Goal: Transaction & Acquisition: Book appointment/travel/reservation

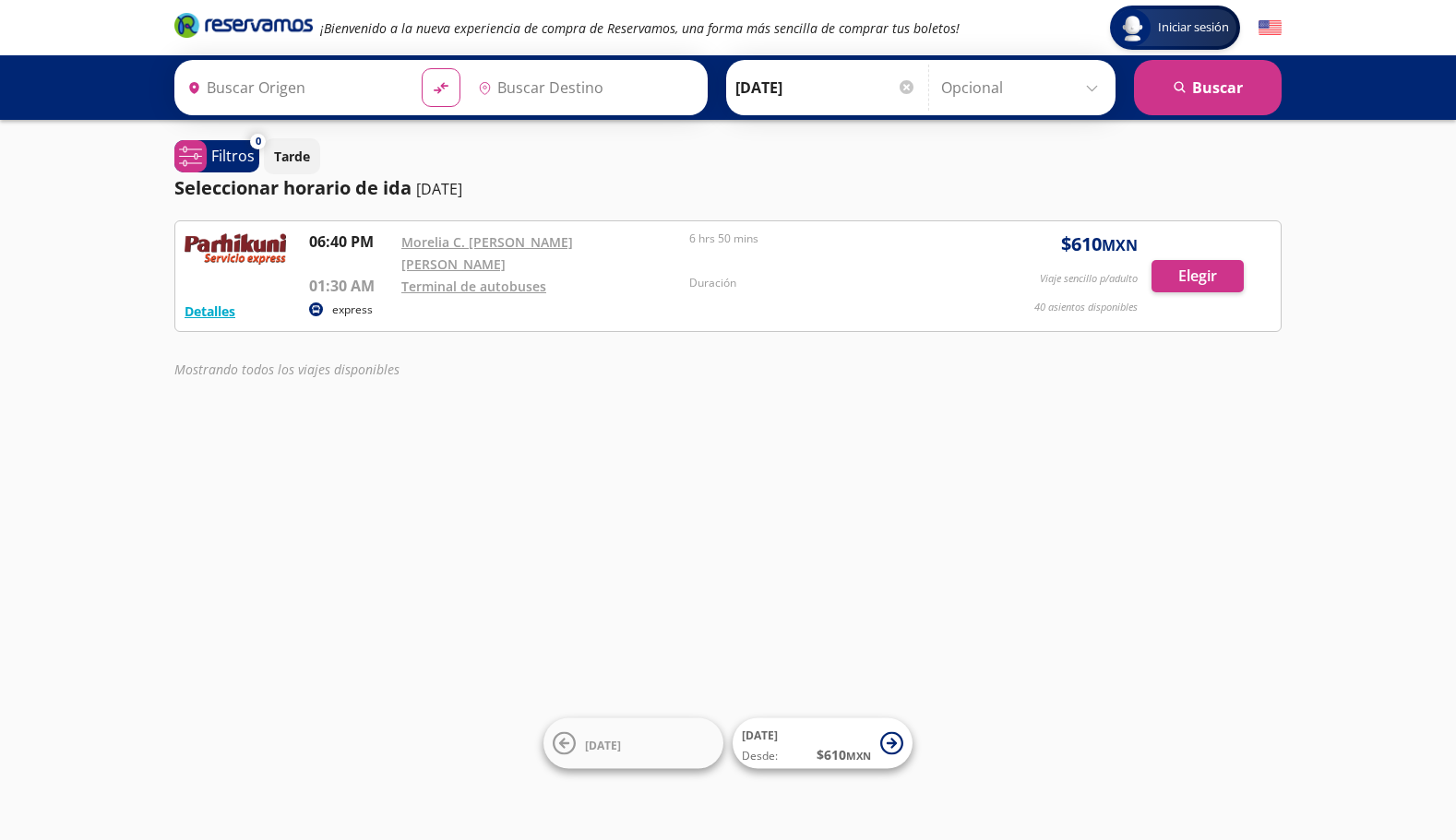
type input "[GEOGRAPHIC_DATA], [GEOGRAPHIC_DATA]"
click at [266, 546] on div "Iniciar sesión Iniciar sesión ¡Bienvenido a la nueva experiencia de compra de R…" at bounding box center [728, 420] width 1456 height 840
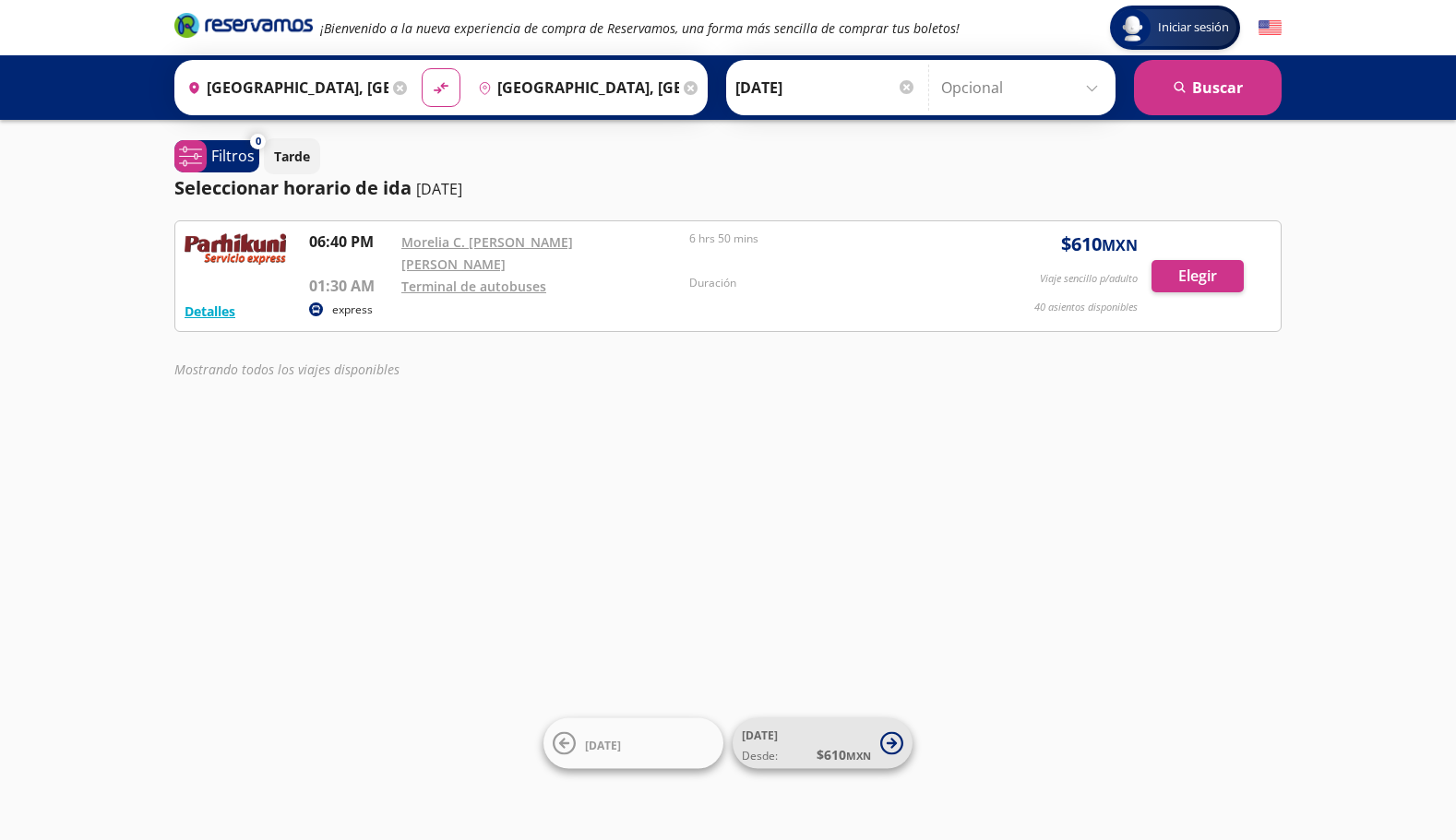
click at [837, 736] on span "[DATE] Desde: $ 610 MXN" at bounding box center [805, 744] width 129 height 41
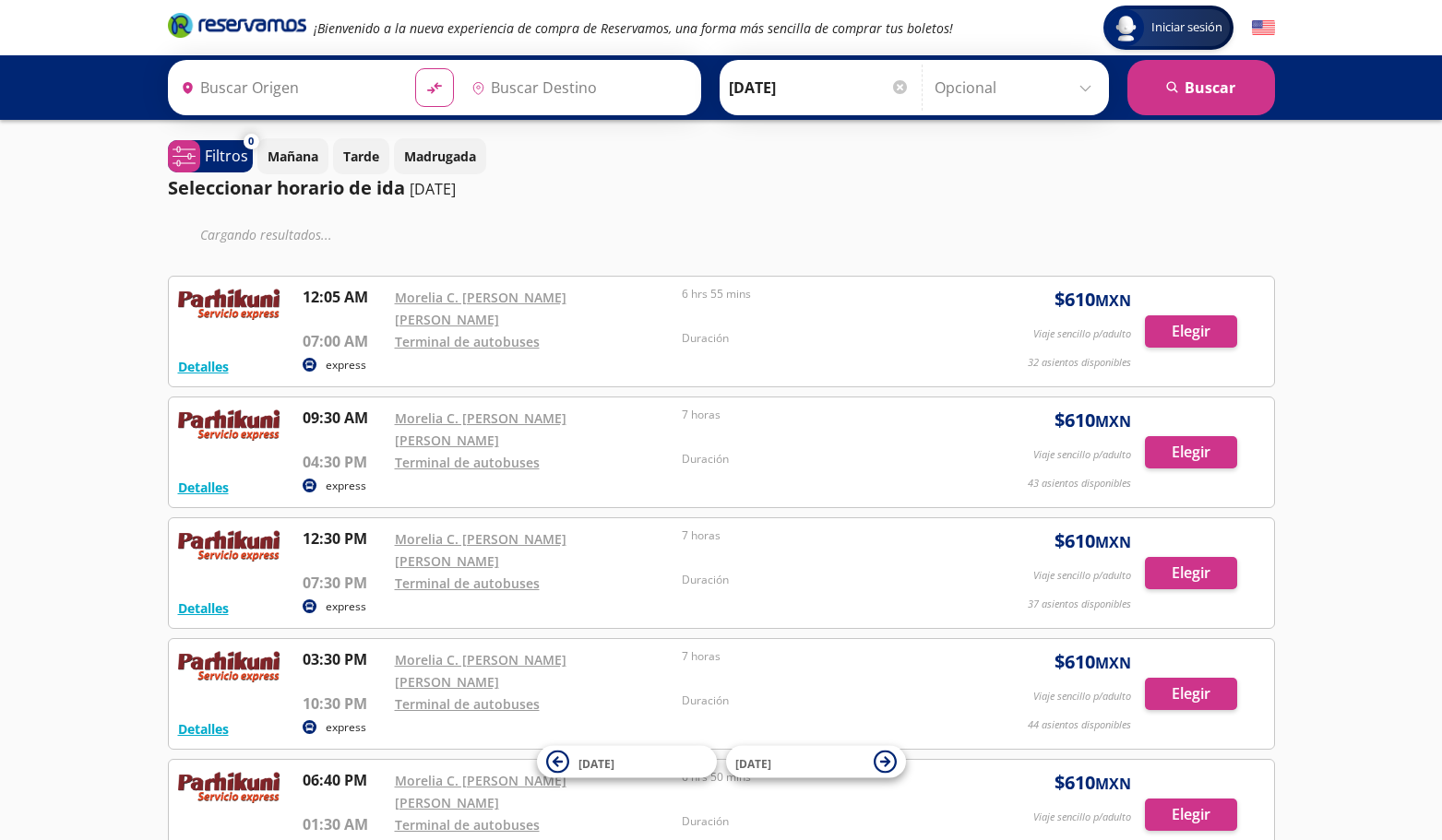
type input "[GEOGRAPHIC_DATA], [GEOGRAPHIC_DATA]"
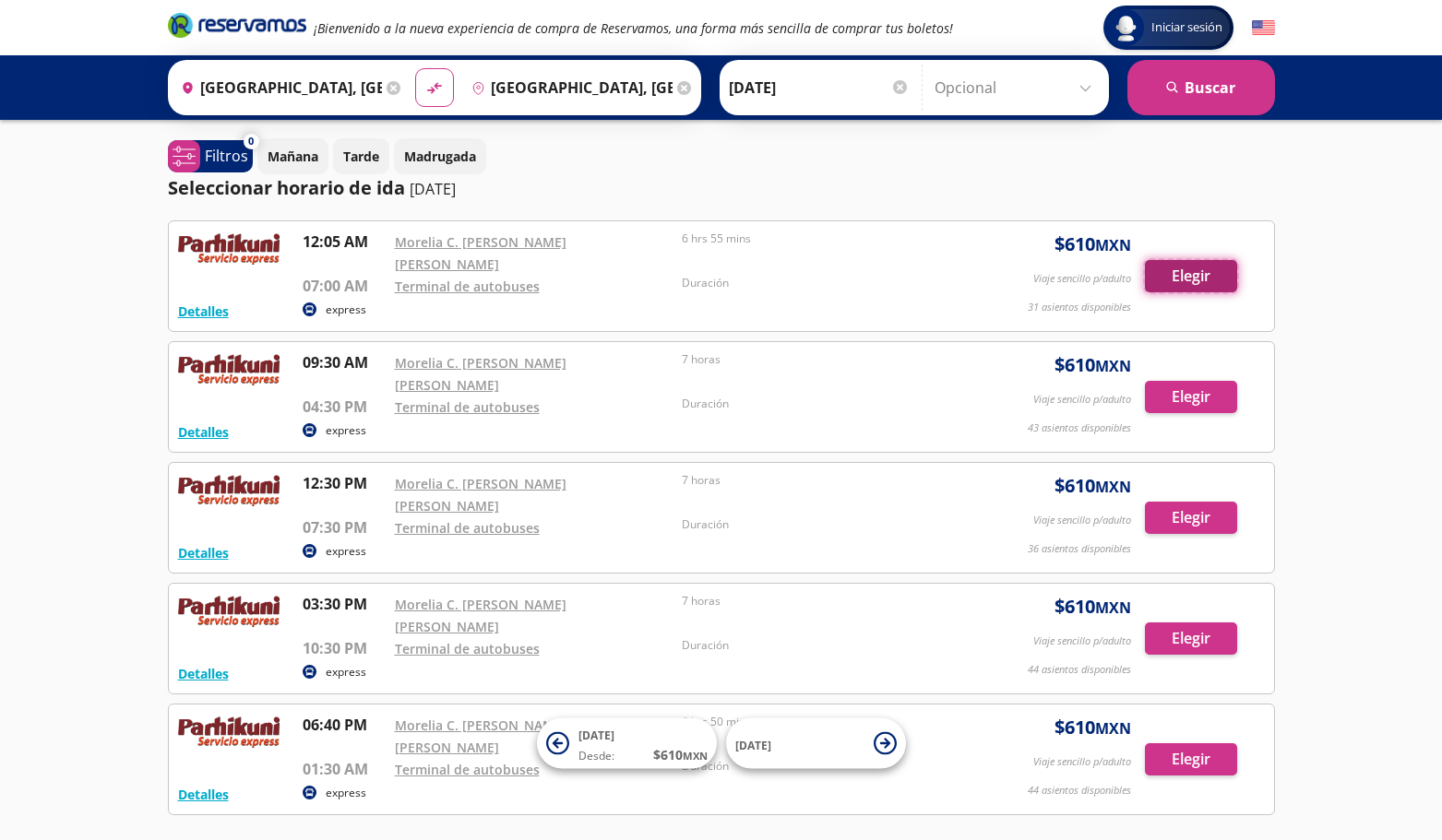
click at [1201, 265] on button "Elegir" at bounding box center [1191, 277] width 92 height 32
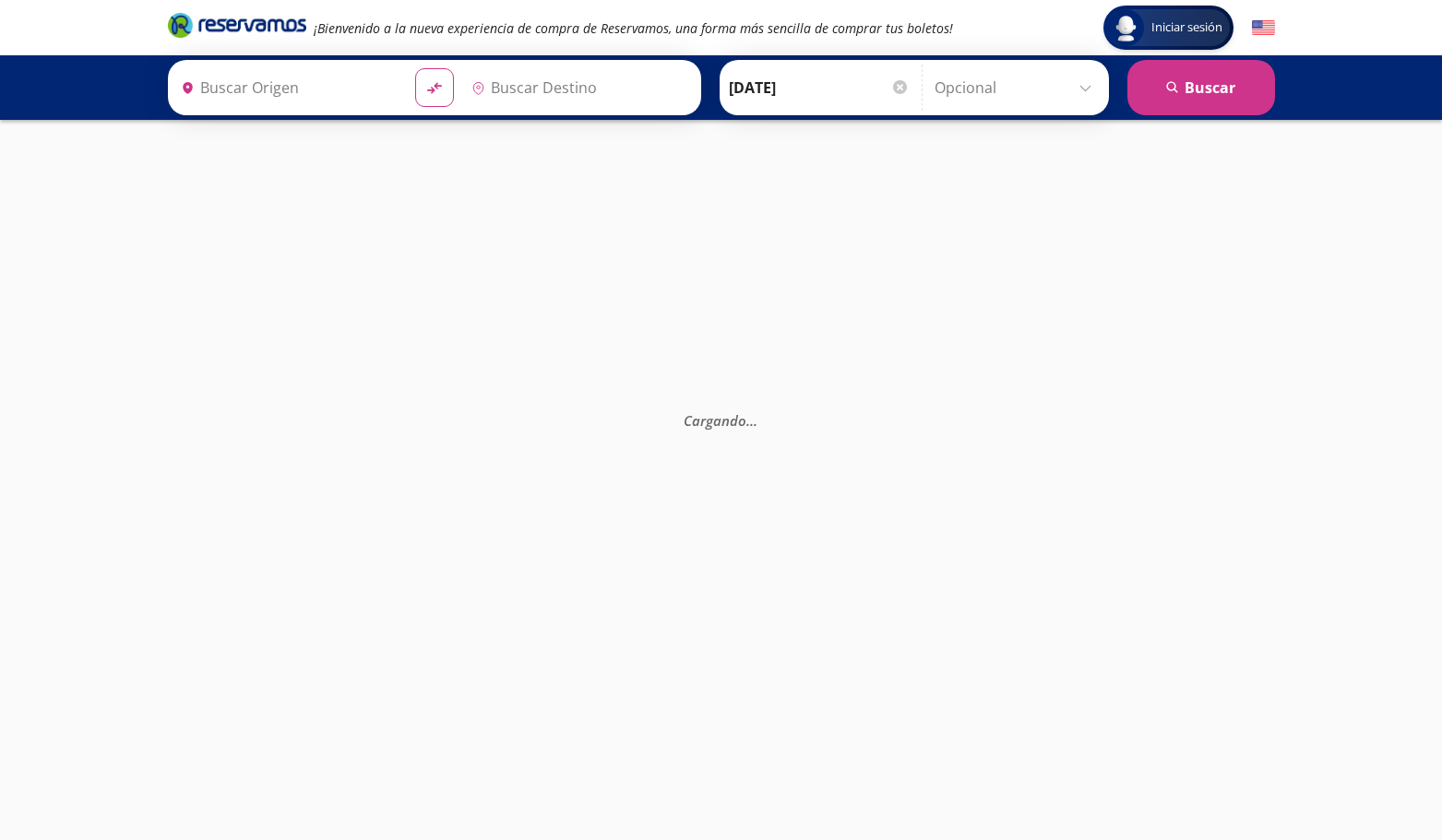
type input "Morelia C. [PERSON_NAME] [PERSON_NAME], [GEOGRAPHIC_DATA]"
type input "Terminal de Autobuses, [GEOGRAPHIC_DATA]"
